Goal: Information Seeking & Learning: Learn about a topic

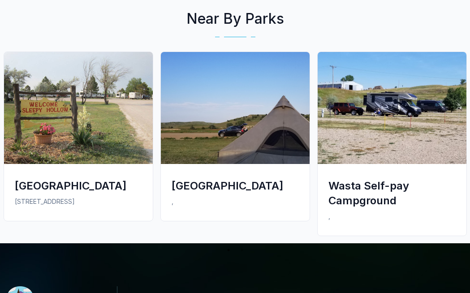
scroll to position [883, 0]
click at [43, 178] on div "[GEOGRAPHIC_DATA]" at bounding box center [78, 185] width 127 height 15
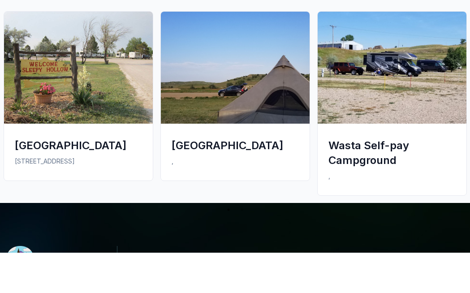
scroll to position [924, 0]
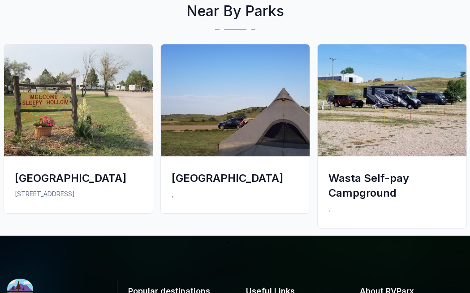
scroll to position [889, 0]
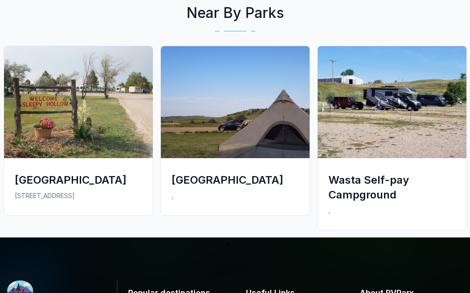
click at [33, 187] on div "[GEOGRAPHIC_DATA]" at bounding box center [78, 179] width 127 height 15
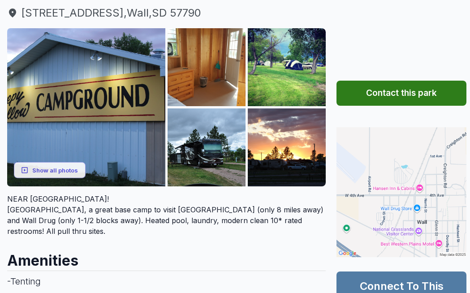
scroll to position [111, 0]
click at [39, 169] on button "Show all photos" at bounding box center [50, 170] width 72 height 17
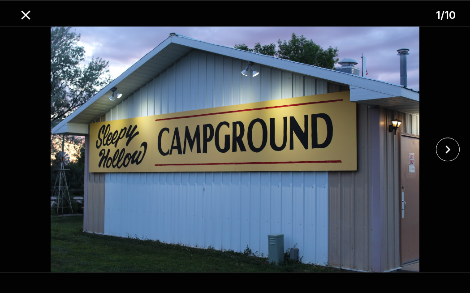
scroll to position [106, 0]
click at [454, 146] on icon "close" at bounding box center [448, 150] width 16 height 16
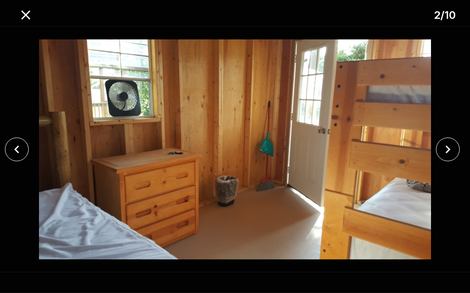
click at [448, 150] on icon "close" at bounding box center [447, 150] width 5 height 8
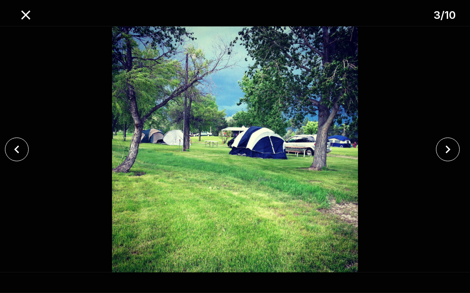
click at [449, 149] on icon "close" at bounding box center [447, 150] width 5 height 8
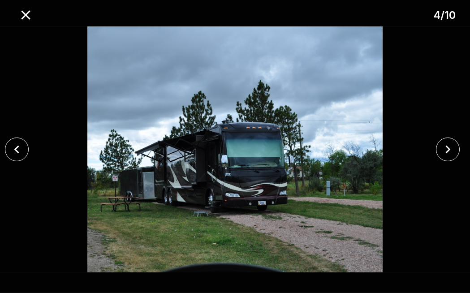
click at [446, 151] on icon "close" at bounding box center [448, 150] width 16 height 16
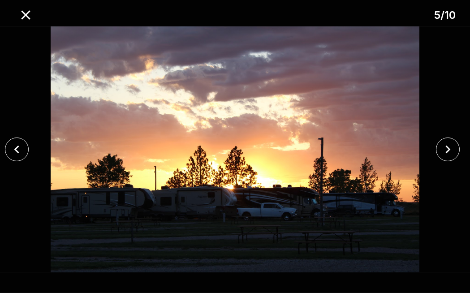
click at [442, 152] on icon "close" at bounding box center [448, 150] width 16 height 16
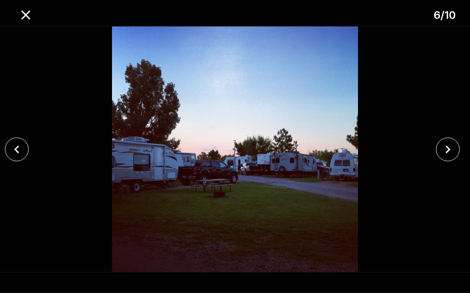
click at [447, 150] on icon "close" at bounding box center [448, 150] width 16 height 16
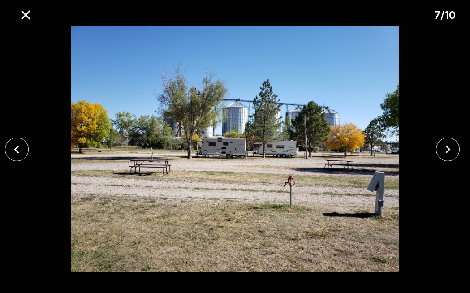
click at [447, 147] on icon "close" at bounding box center [447, 150] width 5 height 8
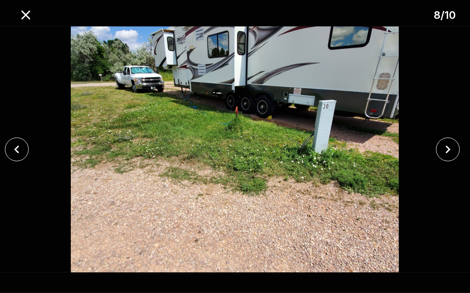
click at [449, 149] on icon "close" at bounding box center [447, 150] width 5 height 8
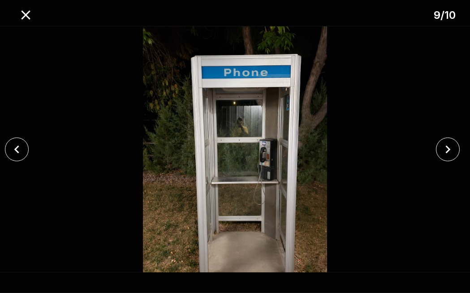
click at [450, 149] on icon "close" at bounding box center [448, 150] width 16 height 16
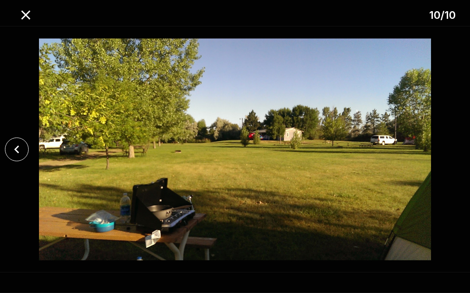
click at [22, 17] on icon "close" at bounding box center [26, 15] width 16 height 16
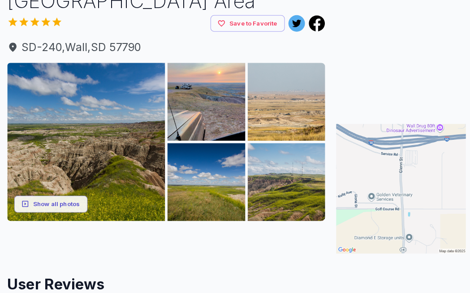
scroll to position [79, 0]
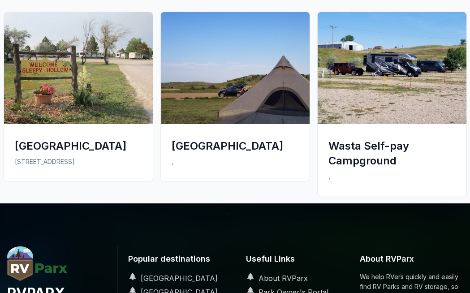
scroll to position [924, 0]
